Goal: Navigation & Orientation: Go to known website

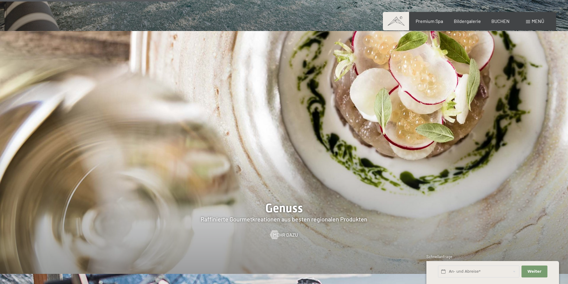
click at [530, 20] on div "Menü" at bounding box center [535, 21] width 18 height 7
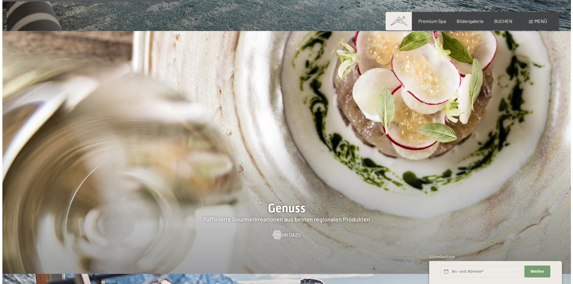
scroll to position [1046, 0]
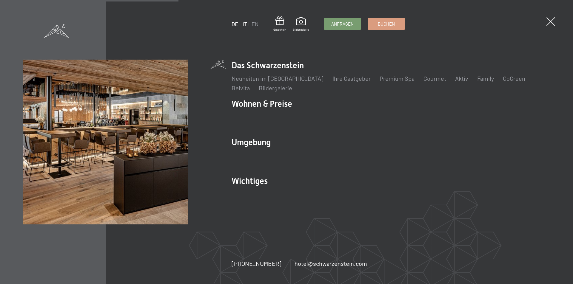
click at [246, 26] on link "IT" at bounding box center [245, 24] width 4 height 7
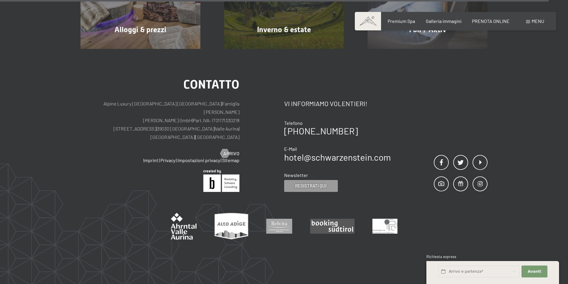
scroll to position [3034, 0]
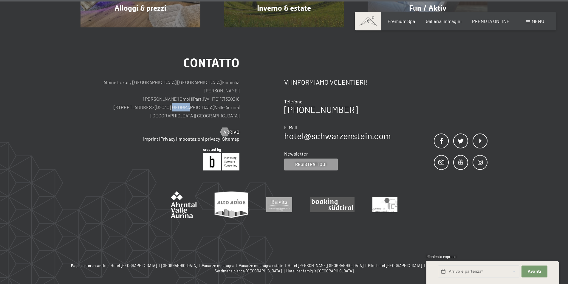
drag, startPoint x: 178, startPoint y: 80, endPoint x: 163, endPoint y: 82, distance: 14.2
click at [163, 82] on p "Alpine Luxury SPA Resort SCHWARZENSTEIN | Famiglia Zimmerhofer Otmar Zimmerhofe…" at bounding box center [160, 99] width 159 height 42
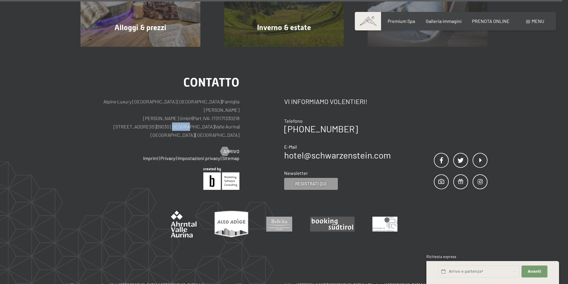
scroll to position [3004, 0]
